Goal: Navigation & Orientation: Find specific page/section

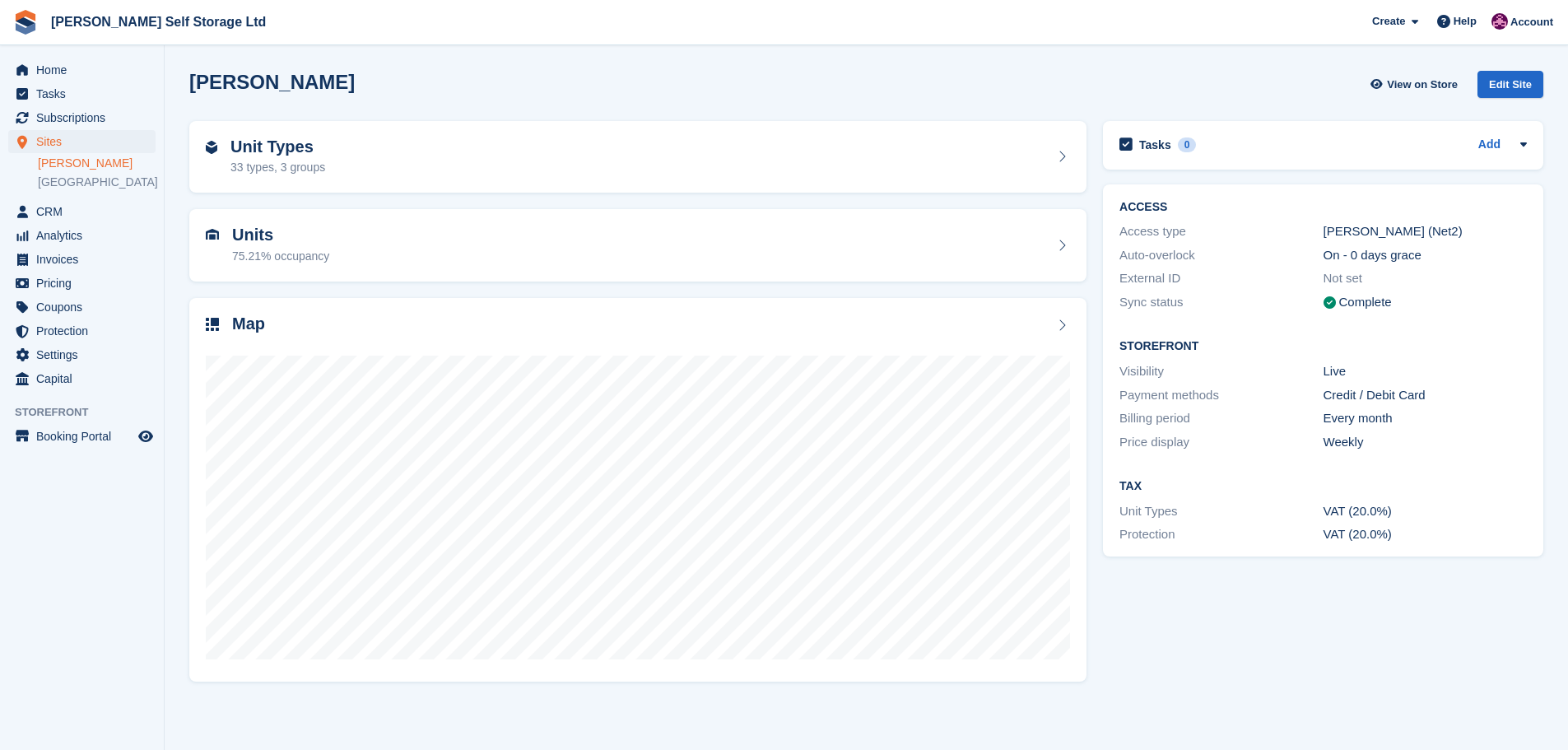
click at [110, 617] on aside "Home Tasks Subscriptions Subscriptions Subscriptions Contracts Price increases …" at bounding box center [82, 379] width 164 height 668
click at [35, 40] on link at bounding box center [25, 22] width 38 height 38
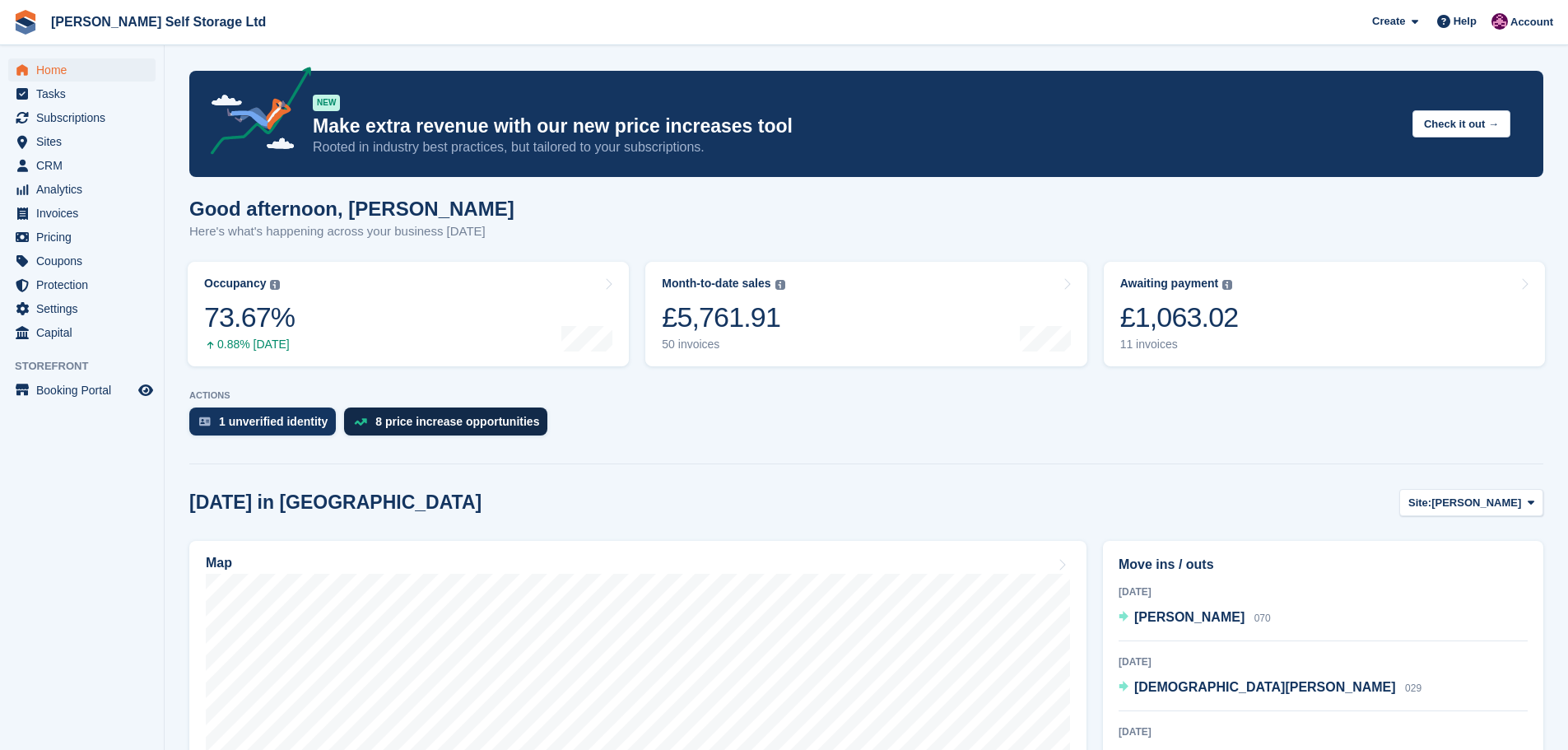
click at [441, 413] on div "8 price increase opportunities" at bounding box center [446, 421] width 203 height 28
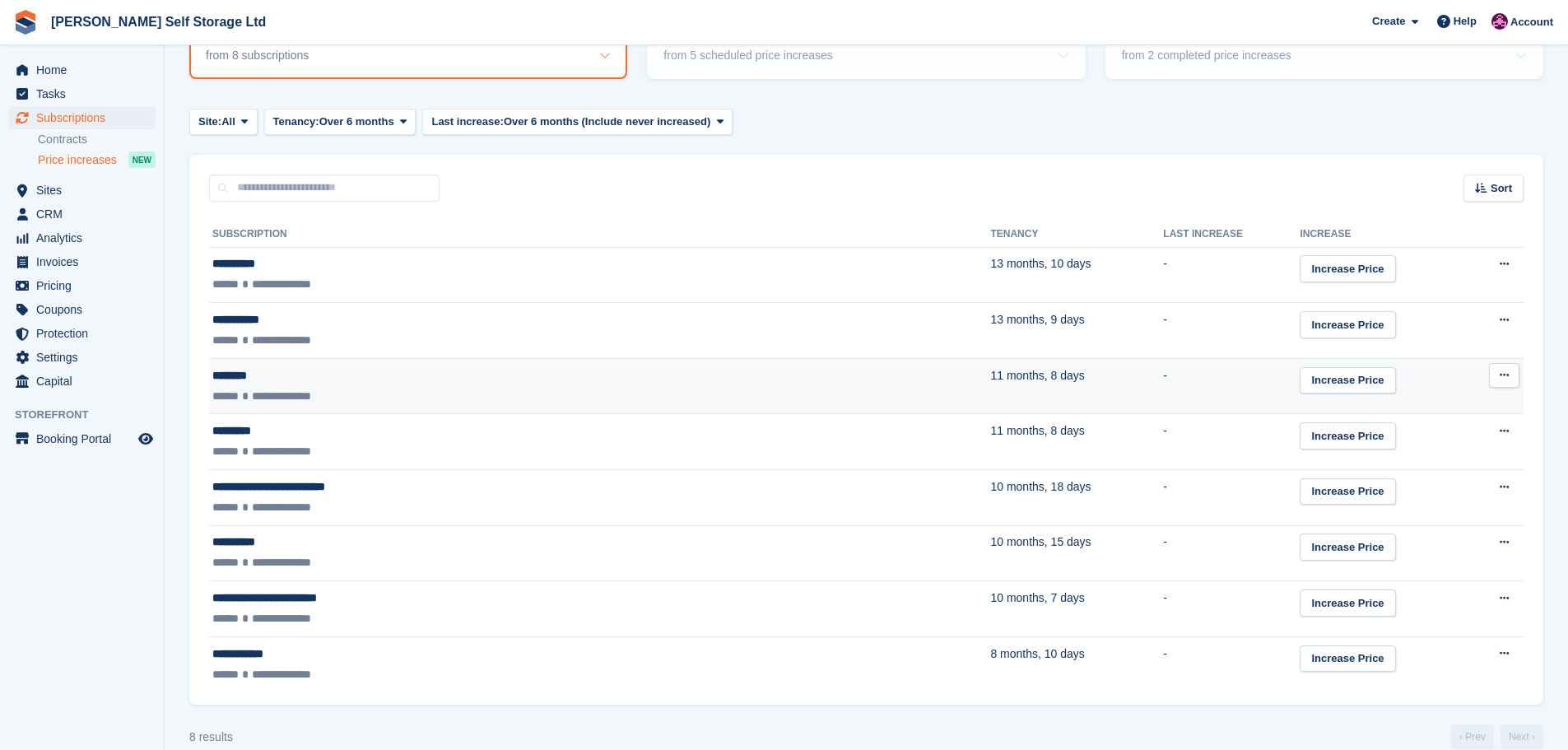
scroll to position [187, 0]
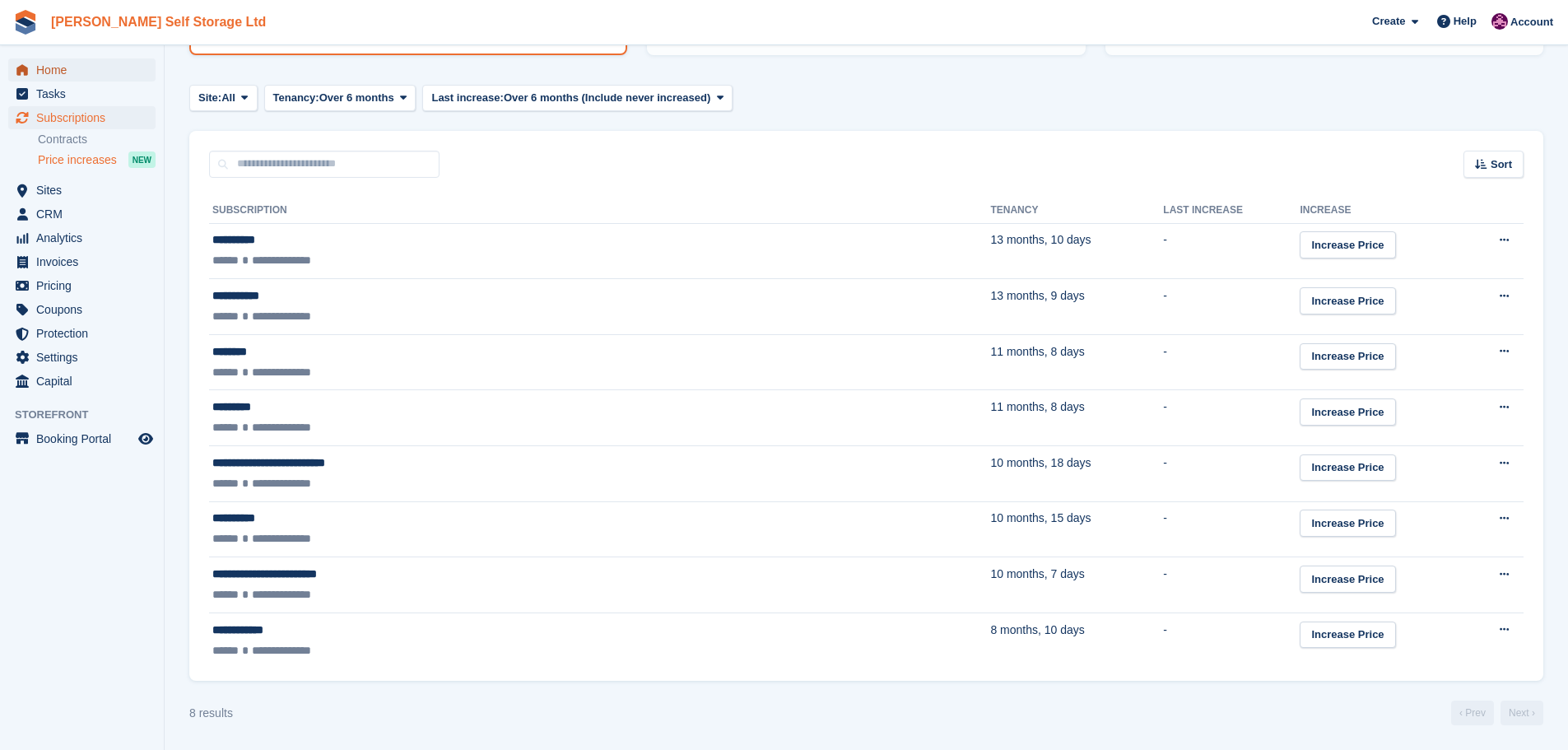
drag, startPoint x: 61, startPoint y: 71, endPoint x: 83, endPoint y: 25, distance: 51.0
click at [61, 71] on span "Home" at bounding box center [86, 70] width 99 height 23
